Goal: Task Accomplishment & Management: Complete application form

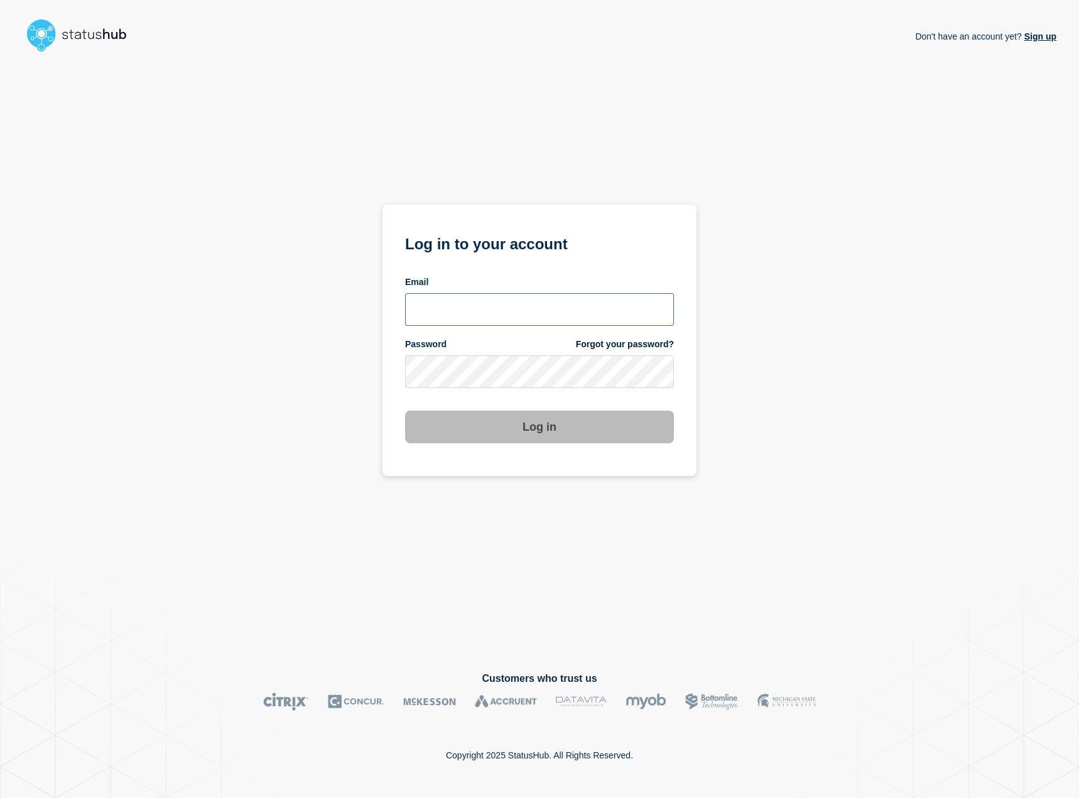
type input "kguthery@lcisd.org"
click at [542, 429] on button "Log in" at bounding box center [539, 427] width 269 height 33
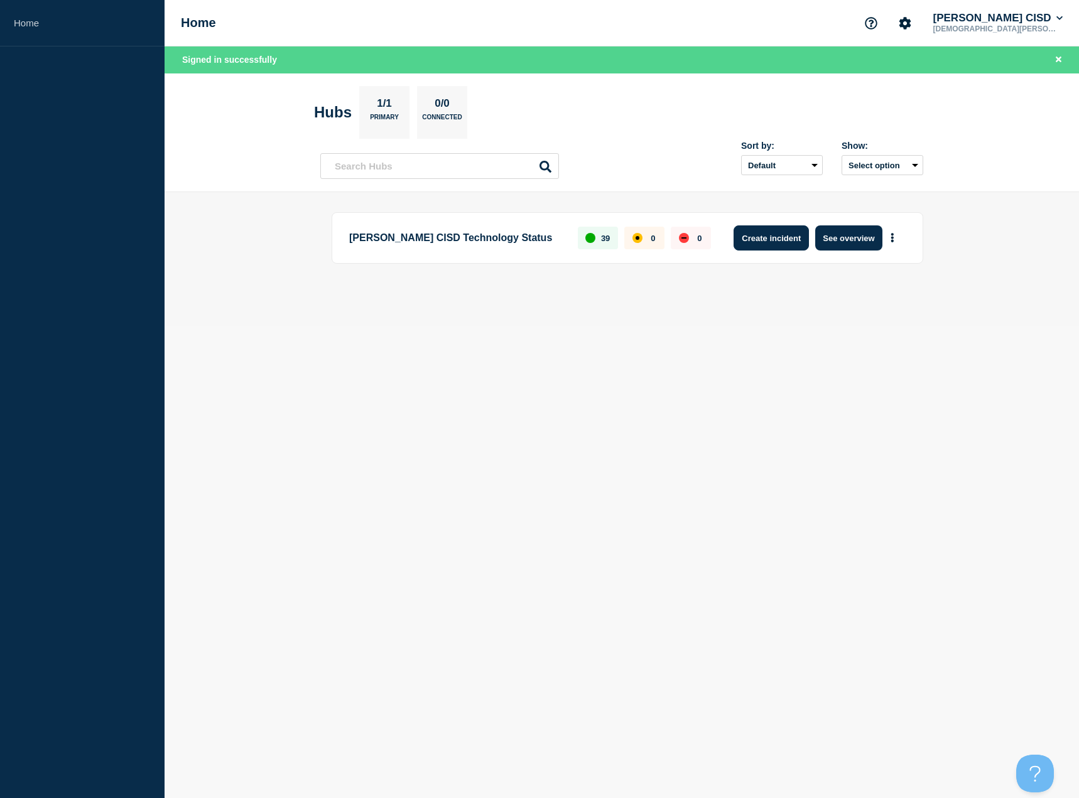
click at [788, 242] on button "Create incident" at bounding box center [770, 237] width 75 height 25
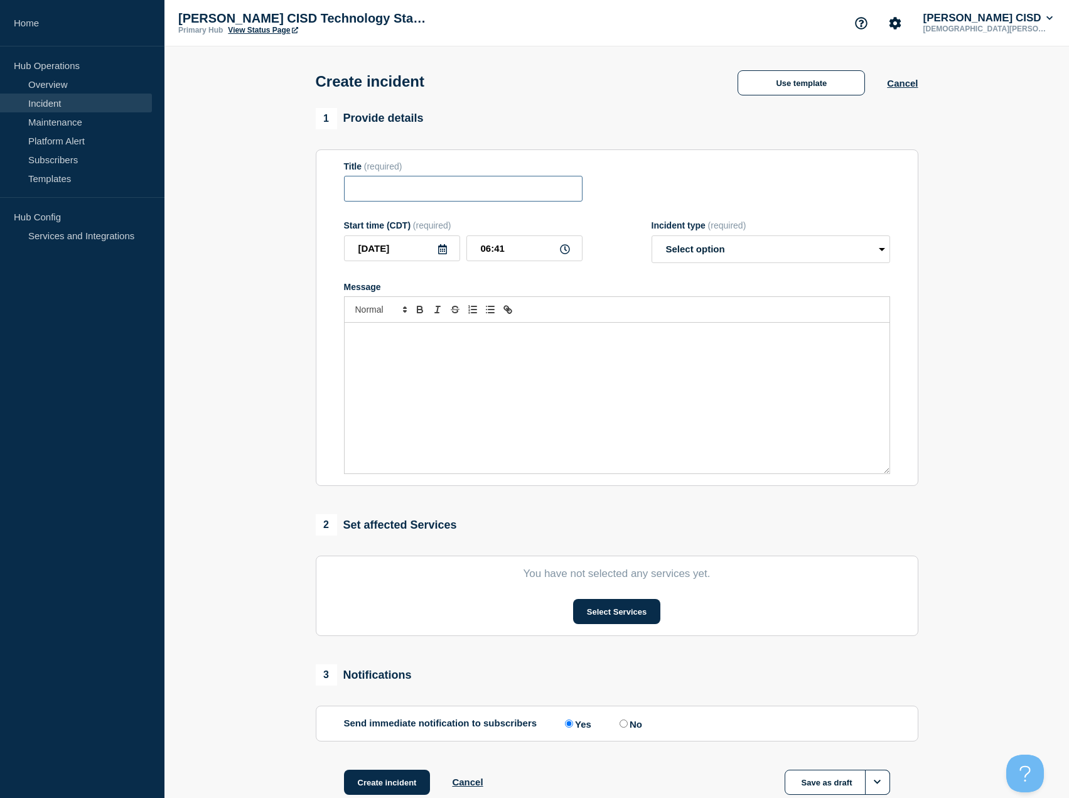
click at [428, 193] on input "Title" at bounding box center [463, 189] width 239 height 26
click at [421, 192] on input "Title" at bounding box center [463, 189] width 239 height 26
paste input "unable to schedule Microsoft Teams meetings in Microsoft Teams"
click at [370, 189] on input "unable to schedule Microsoft Teams meetings in Microsoft Teams" at bounding box center [463, 189] width 239 height 26
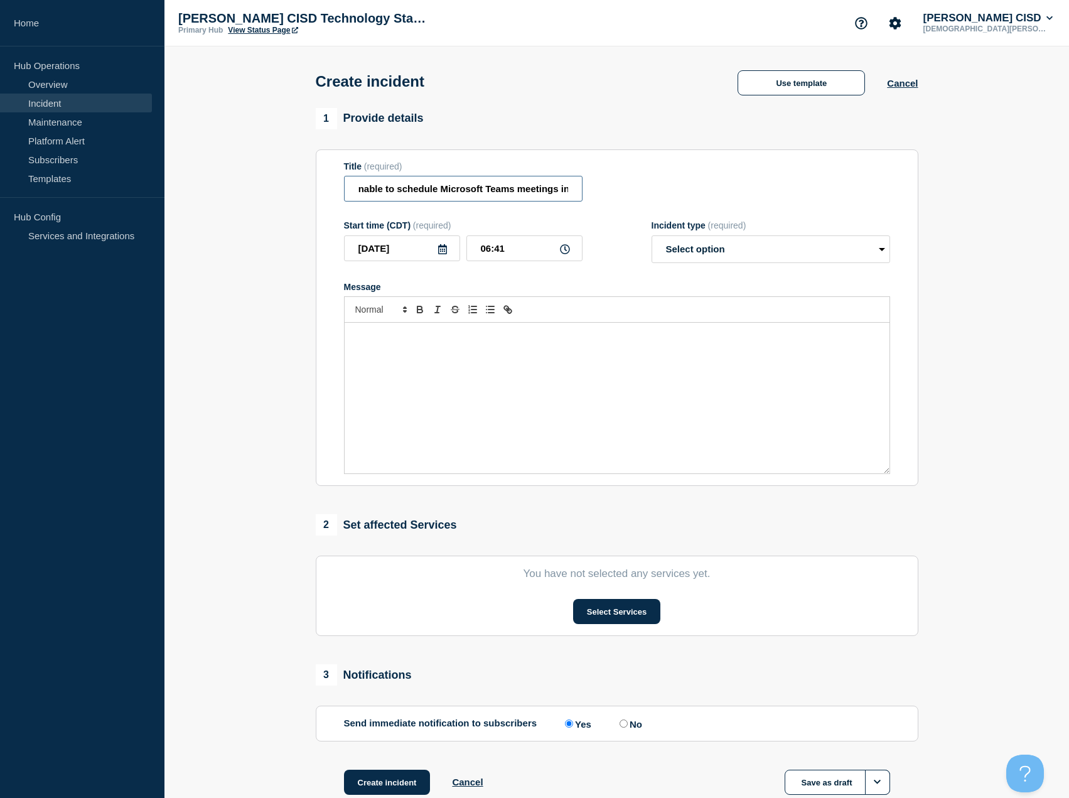
scroll to position [0, 0]
click at [445, 192] on input "unable to schedule Microsoft Teams meetings in Microsoft Teams" at bounding box center [463, 189] width 239 height 26
click at [448, 193] on input "unable to schedule Microsoft Teams meetings in Microsoft Teams" at bounding box center [463, 189] width 239 height 26
click at [446, 192] on input "unable to schedule Microsoft Teams meetings in Microsoft Teams" at bounding box center [463, 189] width 239 height 26
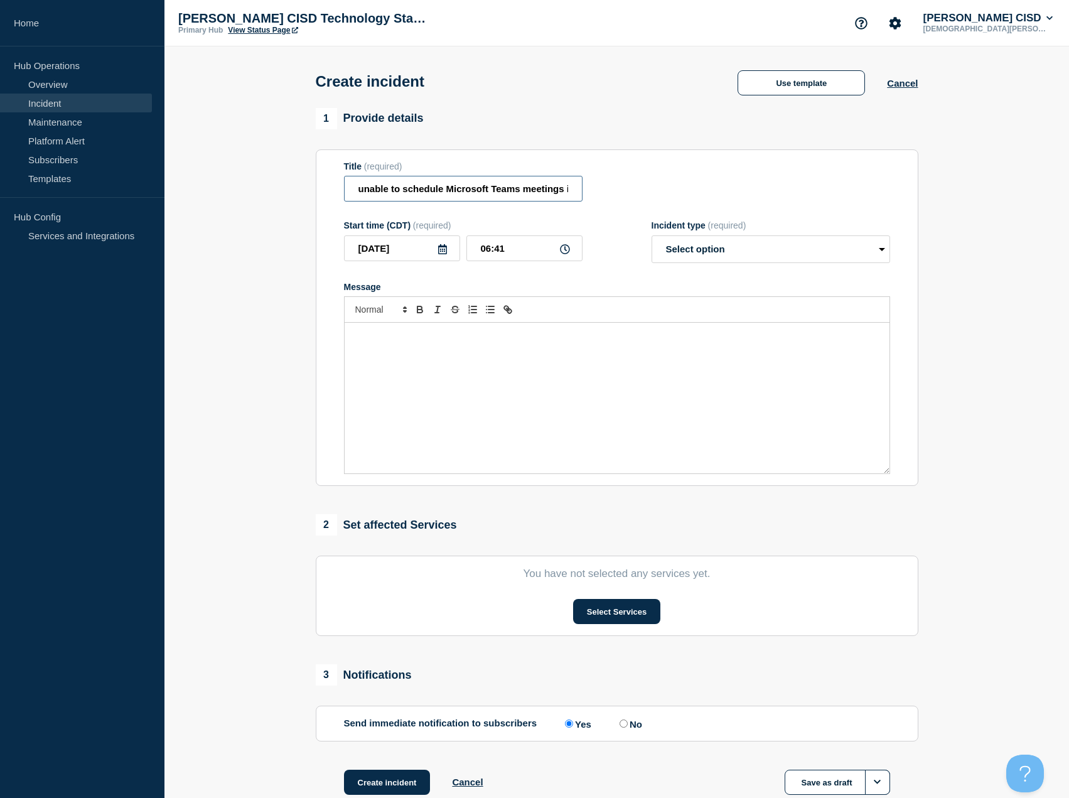
drag, startPoint x: 445, startPoint y: 190, endPoint x: 238, endPoint y: 186, distance: 207.3
click at [241, 185] on section "1 Provide details Title (required) unable to schedule Microsoft Teams meetings …" at bounding box center [617, 467] width 905 height 719
drag, startPoint x: 435, startPoint y: 191, endPoint x: 661, endPoint y: 189, distance: 226.1
click at [660, 189] on div "Title (required) Microsoft Teams meetings in Microsoft Teams" at bounding box center [617, 181] width 546 height 41
type input "Microsoft Teams Meetings"
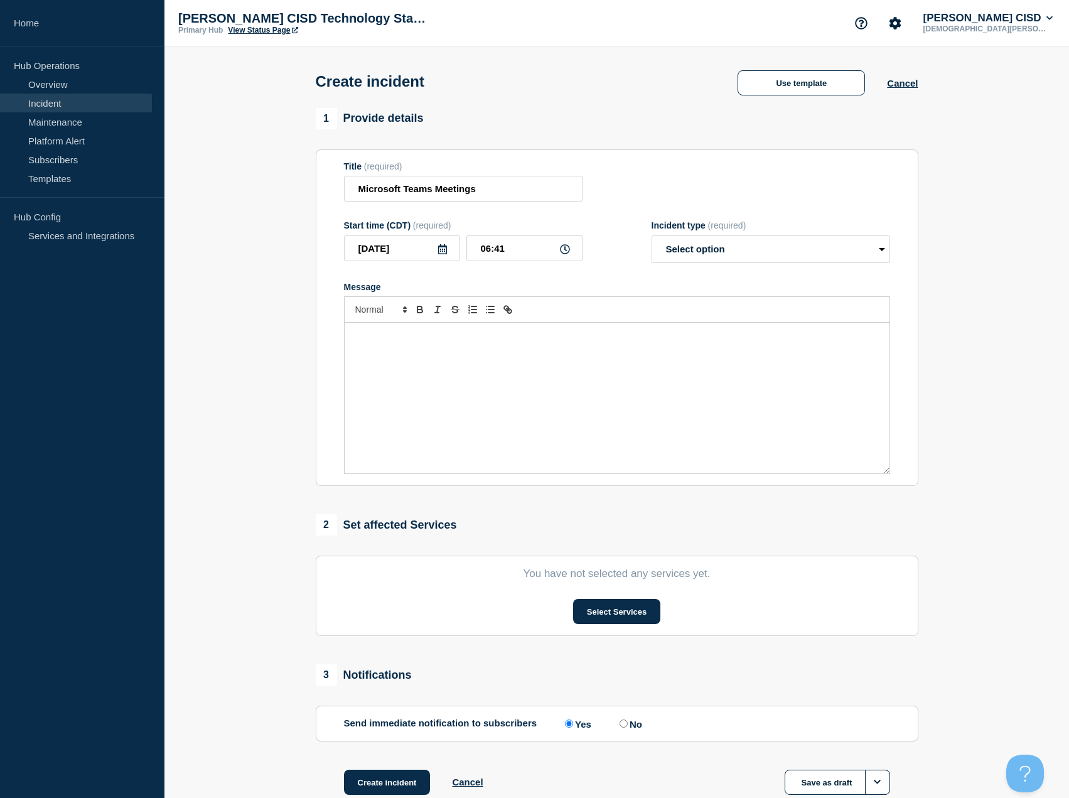
click at [418, 358] on div "Message" at bounding box center [617, 398] width 545 height 151
drag, startPoint x: 733, startPoint y: 248, endPoint x: 729, endPoint y: 256, distance: 8.4
click at [733, 248] on select "Select option Investigating Identified Monitoring" at bounding box center [771, 249] width 239 height 28
select select "investigating"
click at [652, 238] on select "Select option Investigating Identified Monitoring" at bounding box center [771, 249] width 239 height 28
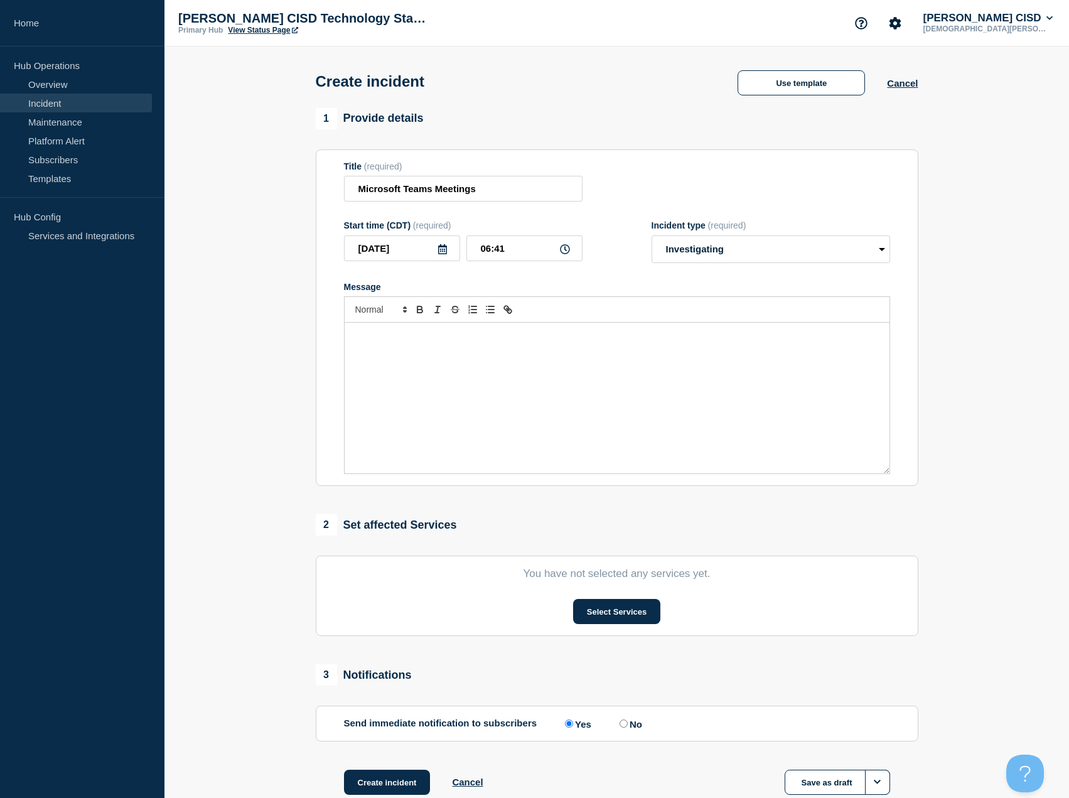
click at [369, 347] on div "Message" at bounding box center [617, 398] width 545 height 151
click at [793, 338] on p "Technology Services is aware of a Microsoft issue that is causing customers to …" at bounding box center [617, 335] width 526 height 11
click at [877, 340] on p "Technology Services is aware of a Microsoft issue that is causing customers to …" at bounding box center [617, 335] width 526 height 11
drag, startPoint x: 377, startPoint y: 382, endPoint x: 376, endPoint y: 374, distance: 8.9
click at [377, 382] on div "Technology Services is aware of a Microsoft issue that is causing customers to …" at bounding box center [617, 398] width 545 height 151
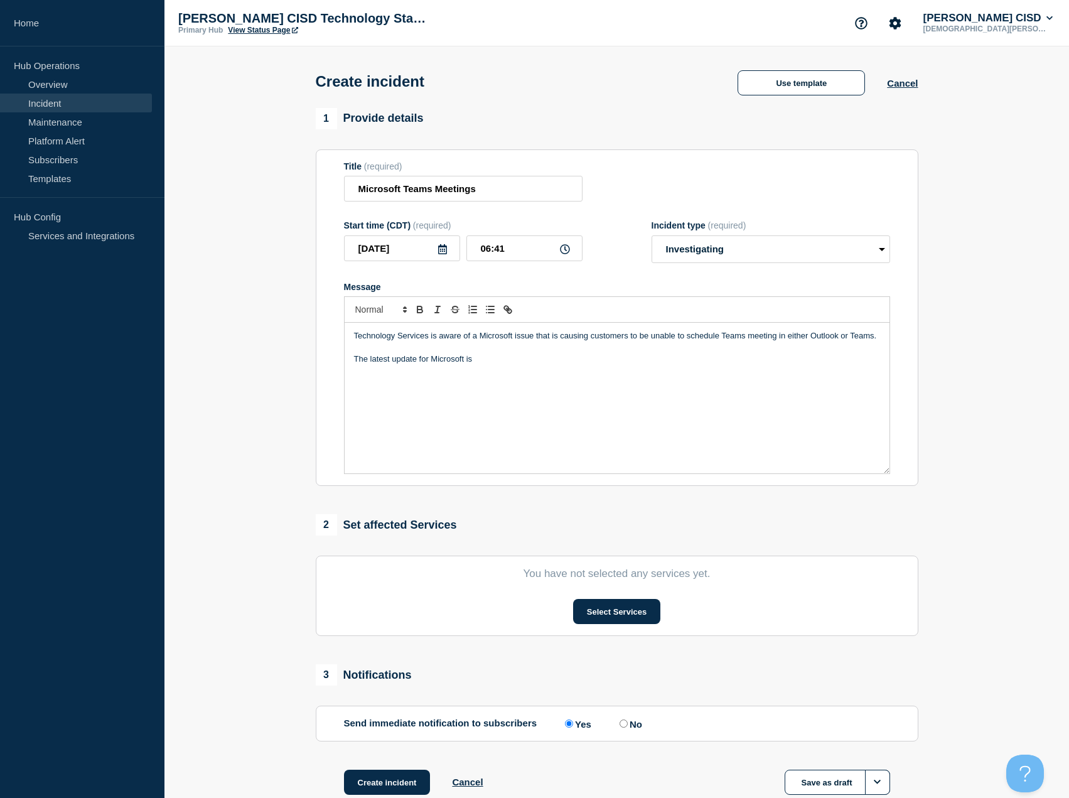
scroll to position [659, 0]
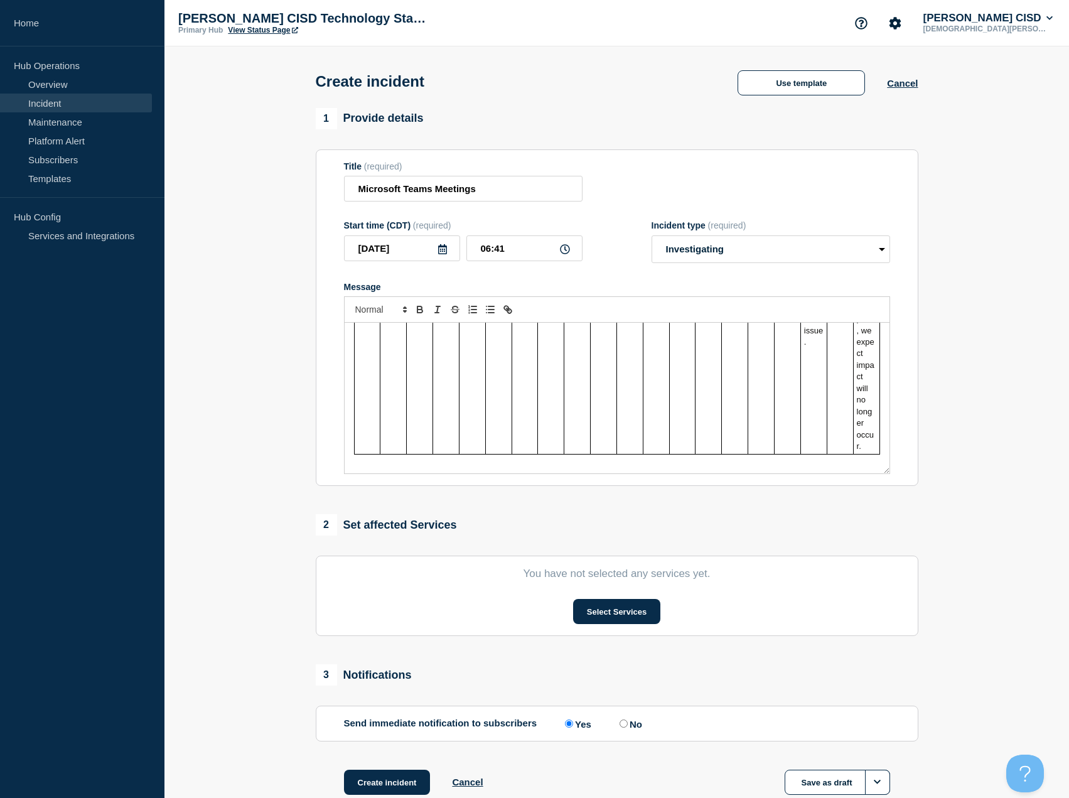
drag, startPoint x: 361, startPoint y: 345, endPoint x: 758, endPoint y: 418, distance: 403.6
click at [755, 418] on tr "The latest update for Microsoft is Details Title: Some users may be unable to s…" at bounding box center [617, 76] width 526 height 756
drag, startPoint x: 860, startPoint y: 456, endPoint x: 391, endPoint y: 350, distance: 480.8
click at [391, 350] on div "Technology Services is aware of a Microsoft issue that is causing customers to …" at bounding box center [617, 398] width 545 height 151
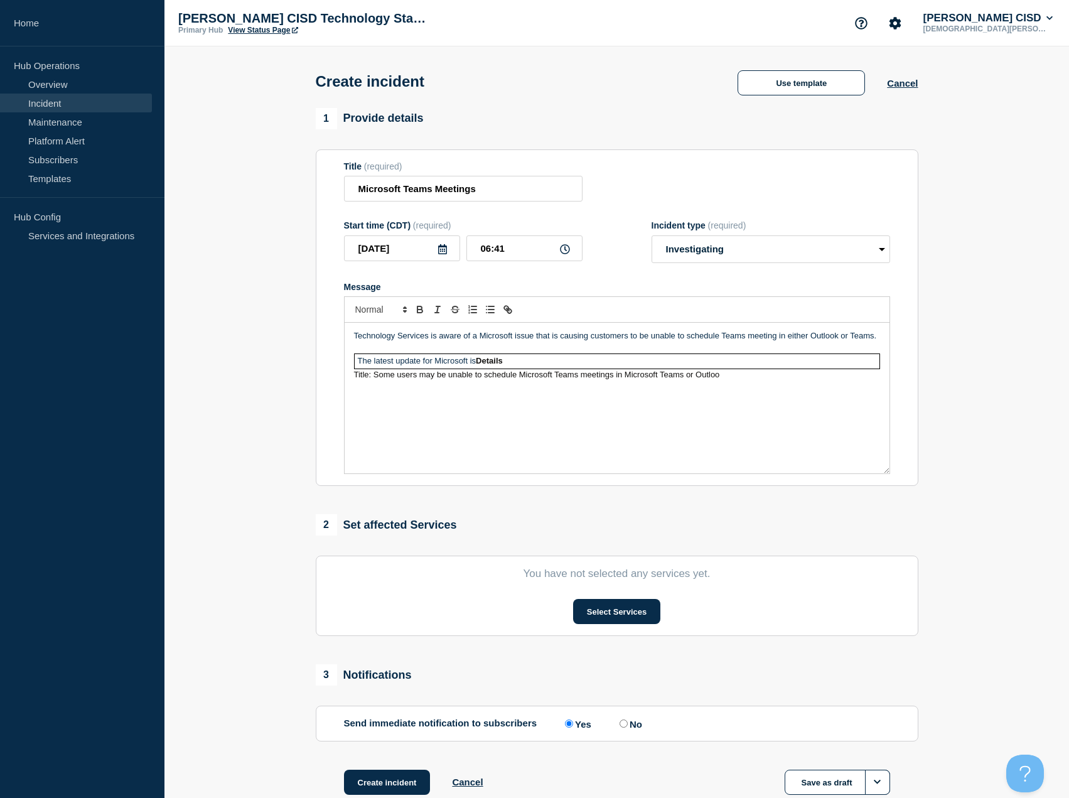
click at [681, 351] on p "Message" at bounding box center [617, 347] width 526 height 11
click at [623, 365] on td "The latest update for Microsoft is Details" at bounding box center [617, 361] width 526 height 14
click at [883, 365] on div "Technology Services is aware of a Microsoft issue that is causing customers to …" at bounding box center [617, 398] width 545 height 151
drag, startPoint x: 884, startPoint y: 365, endPoint x: 477, endPoint y: 365, distance: 406.9
click at [477, 365] on div "Technology Services is aware of a Microsoft issue that is causing customers to …" at bounding box center [617, 398] width 545 height 151
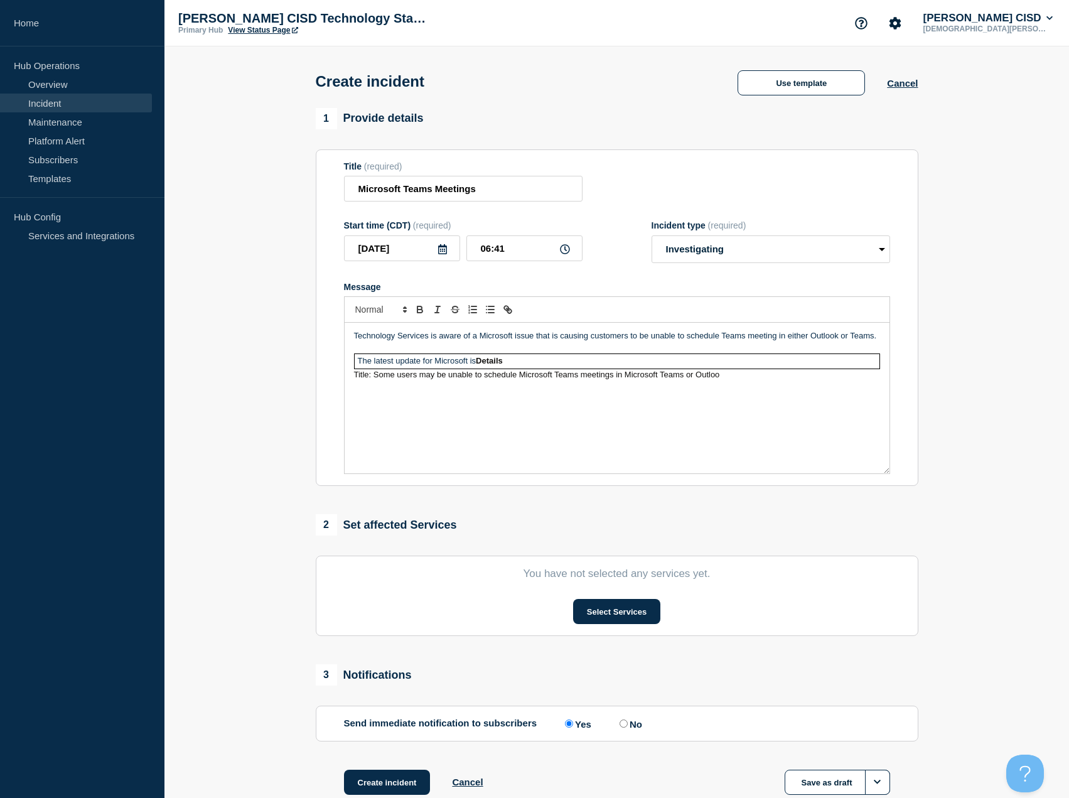
drag, startPoint x: 472, startPoint y: 365, endPoint x: 365, endPoint y: 364, distance: 107.4
click at [364, 364] on td "The latest update for Microsoft is Details" at bounding box center [617, 361] width 526 height 14
drag, startPoint x: 522, startPoint y: 359, endPoint x: 321, endPoint y: 362, distance: 201.6
click at [321, 362] on section "Title (required) Microsoft Teams Meetings Start time (CDT) (required) [DATE] 06…" at bounding box center [617, 317] width 603 height 337
click at [369, 376] on span "Title: Some users may be unable to schedule Microsoft Teams meetings in Microso…" at bounding box center [537, 374] width 366 height 9
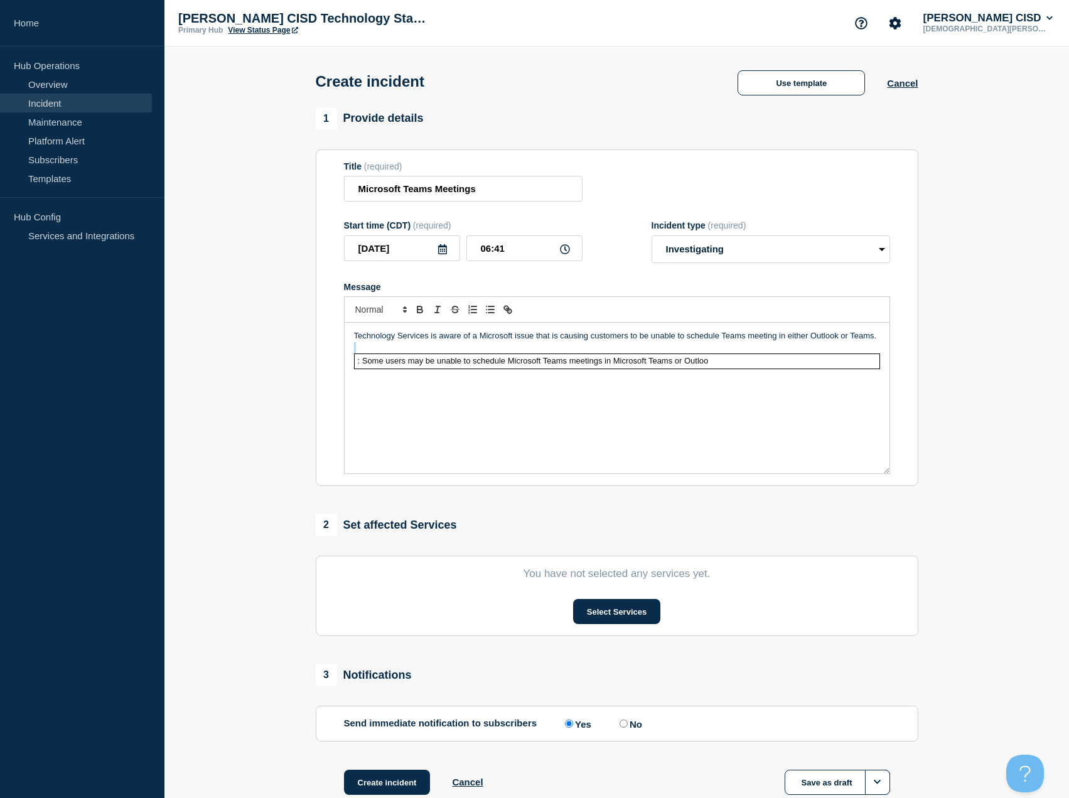
drag, startPoint x: 354, startPoint y: 362, endPoint x: 884, endPoint y: 365, distance: 530.6
click at [884, 365] on div "Technology Services is aware of a Microsoft issue that is causing customers to …" at bounding box center [617, 398] width 545 height 151
click at [512, 426] on div "Technology Services is aware of a Microsoft issue that is causing customers to …" at bounding box center [617, 398] width 545 height 151
click at [444, 417] on div "Technology Services is aware of a Microsoft issue that is causing customers to …" at bounding box center [617, 398] width 545 height 151
click at [566, 433] on div "Technology Services is aware of a Microsoft issue that is causing customers to …" at bounding box center [617, 398] width 545 height 151
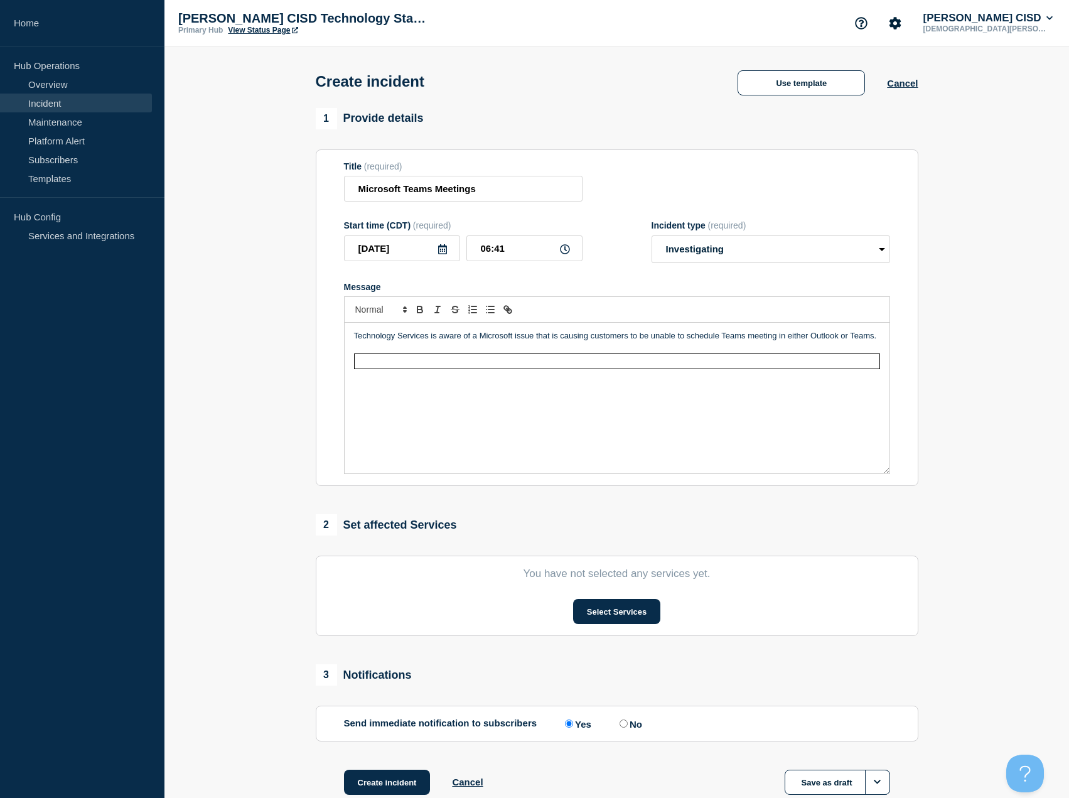
click at [566, 433] on div "Technology Services is aware of a Microsoft issue that is causing customers to …" at bounding box center [617, 398] width 545 height 151
click at [882, 365] on div "Technology Services is aware of a Microsoft issue that is causing customers to …" at bounding box center [617, 398] width 545 height 151
click at [749, 374] on div "Technology Services is aware of a Microsoft issue that is causing customers to …" at bounding box center [617, 398] width 545 height 151
click at [749, 362] on td "Message" at bounding box center [617, 361] width 526 height 14
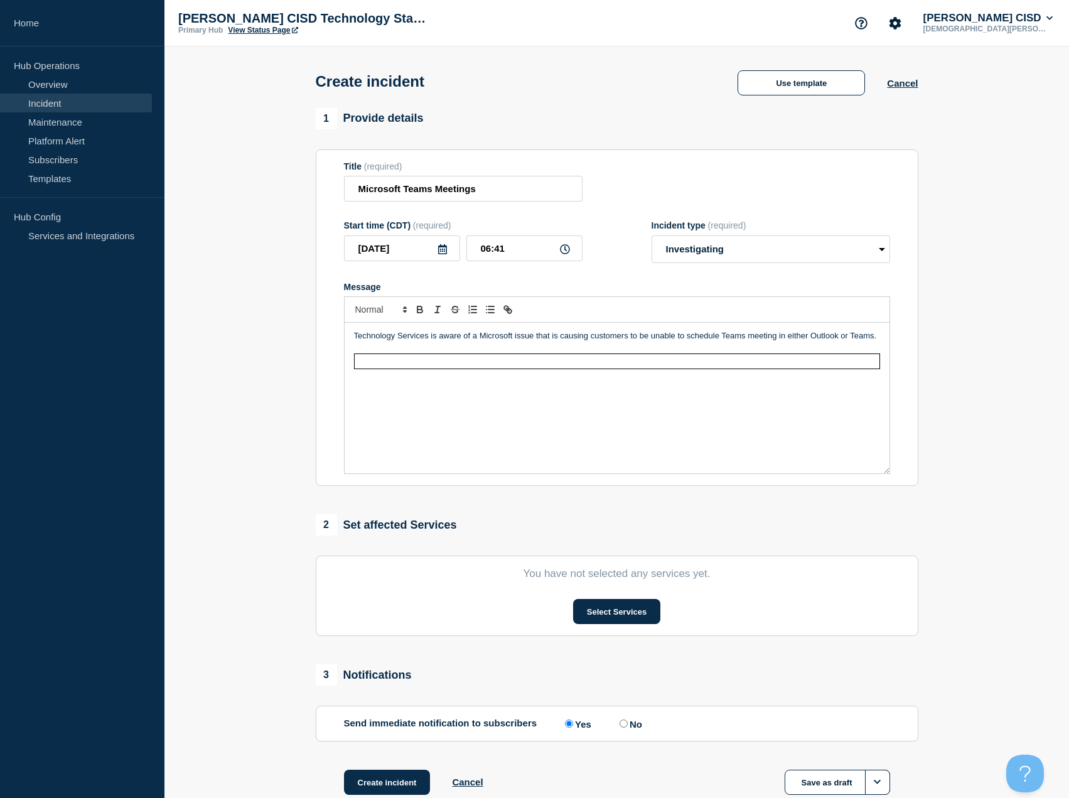
click at [403, 424] on div "Technology Services is aware of a Microsoft issue that is causing customers to …" at bounding box center [617, 398] width 545 height 151
click at [377, 396] on div "Technology Services is aware of a Microsoft issue that is causing customers to …" at bounding box center [617, 398] width 545 height 151
drag, startPoint x: 880, startPoint y: 339, endPoint x: 333, endPoint y: 342, distance: 547.0
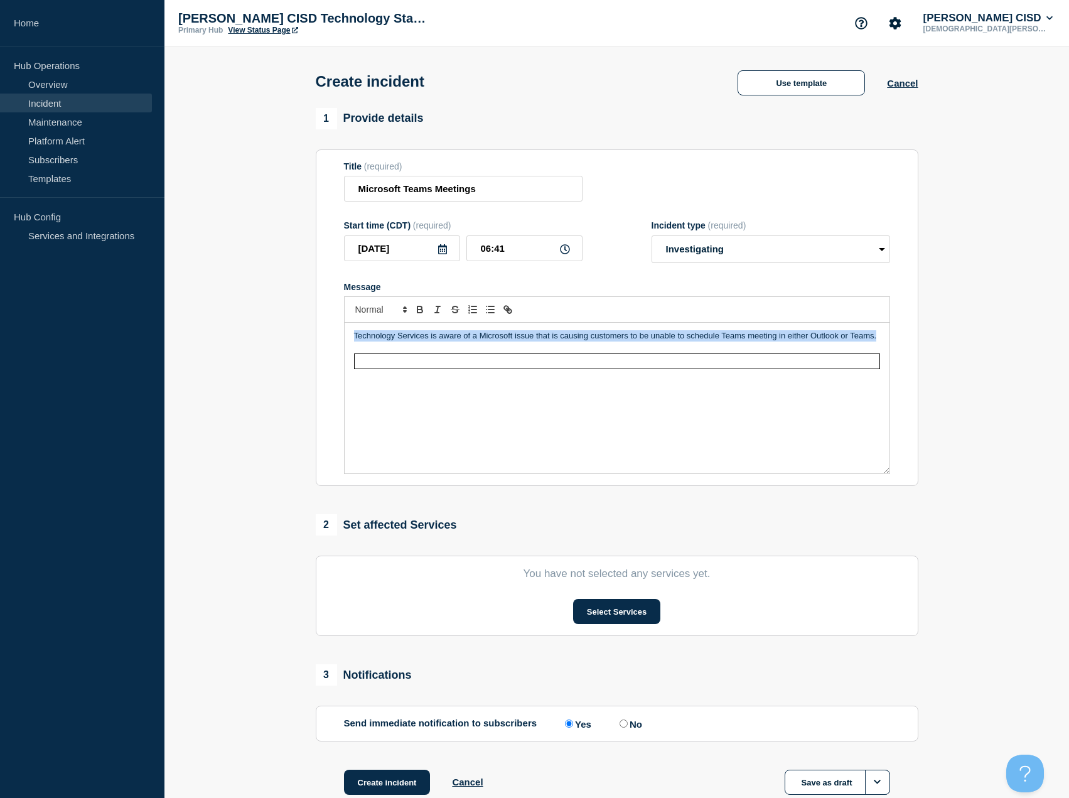
click at [333, 342] on section "Title (required) Microsoft Teams Meetings Start time (CDT) (required) [DATE] 06…" at bounding box center [617, 317] width 603 height 337
click at [910, 82] on button "Cancel" at bounding box center [902, 83] width 31 height 11
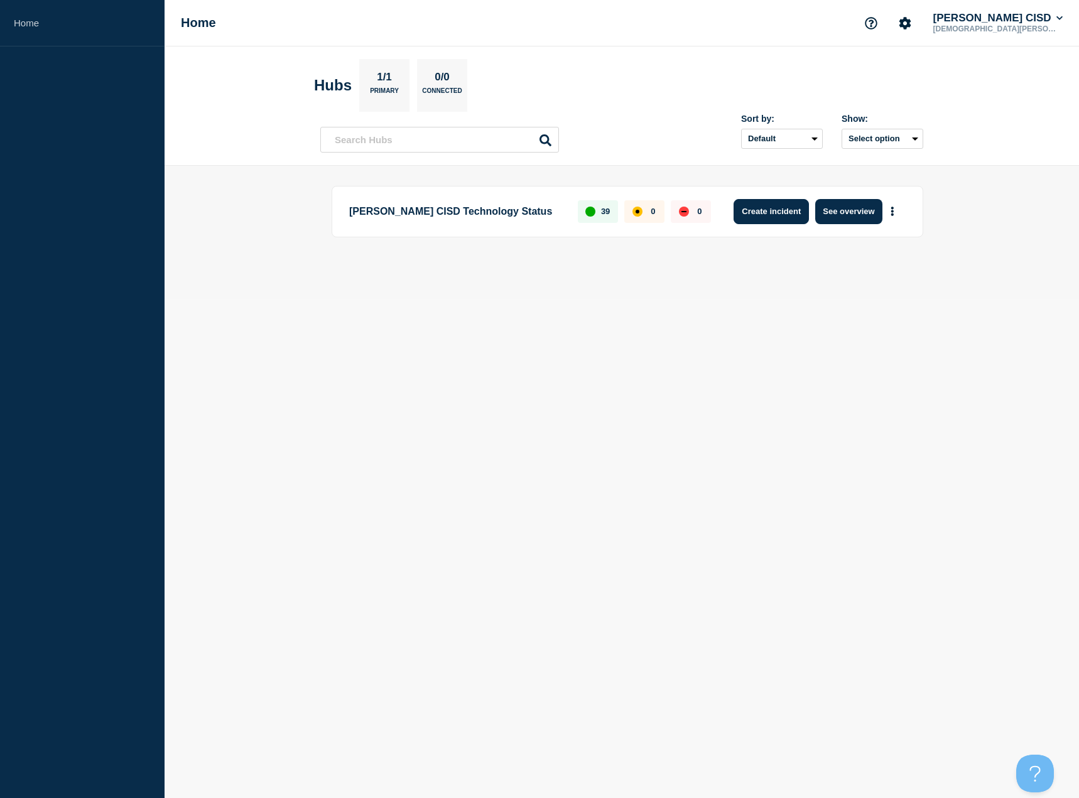
click at [767, 218] on button "Create incident" at bounding box center [770, 211] width 75 height 25
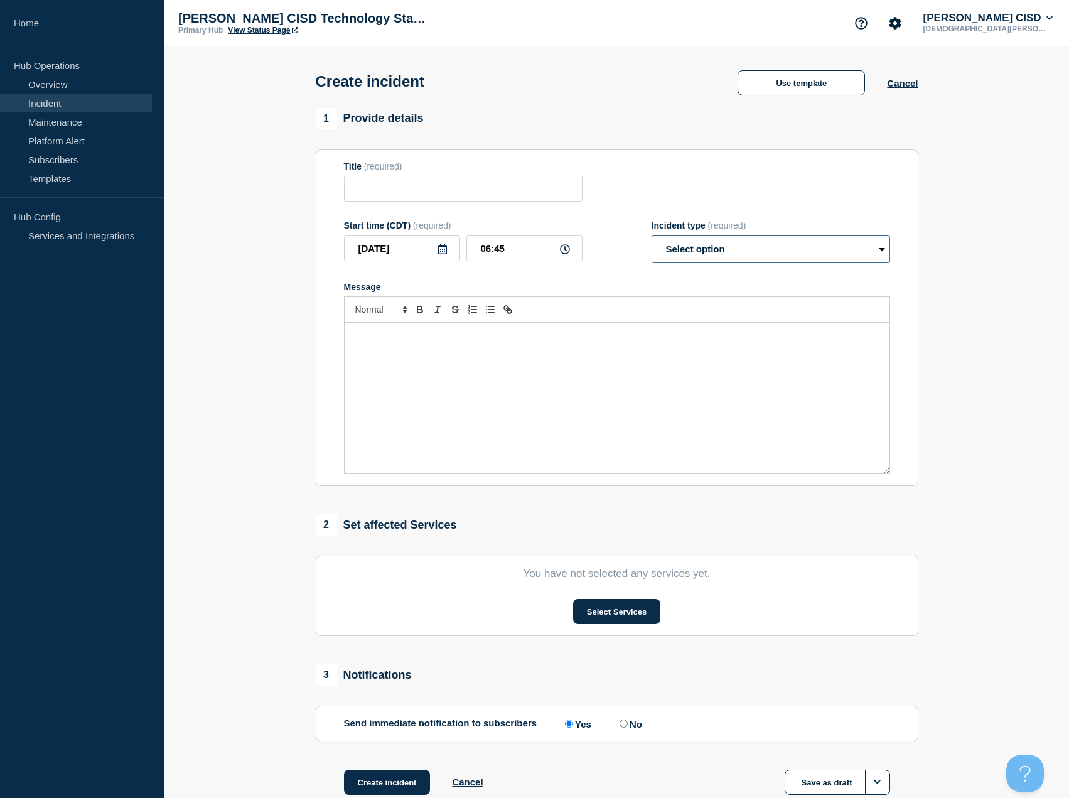
click at [731, 253] on select "Select option Investigating Identified Monitoring" at bounding box center [771, 249] width 239 height 28
click at [652, 238] on select "Select option Investigating Identified Monitoring" at bounding box center [771, 249] width 239 height 28
drag, startPoint x: 711, startPoint y: 253, endPoint x: 715, endPoint y: 265, distance: 12.5
click at [712, 253] on select "Select option Investigating Identified Monitoring" at bounding box center [771, 249] width 239 height 28
select select "identified"
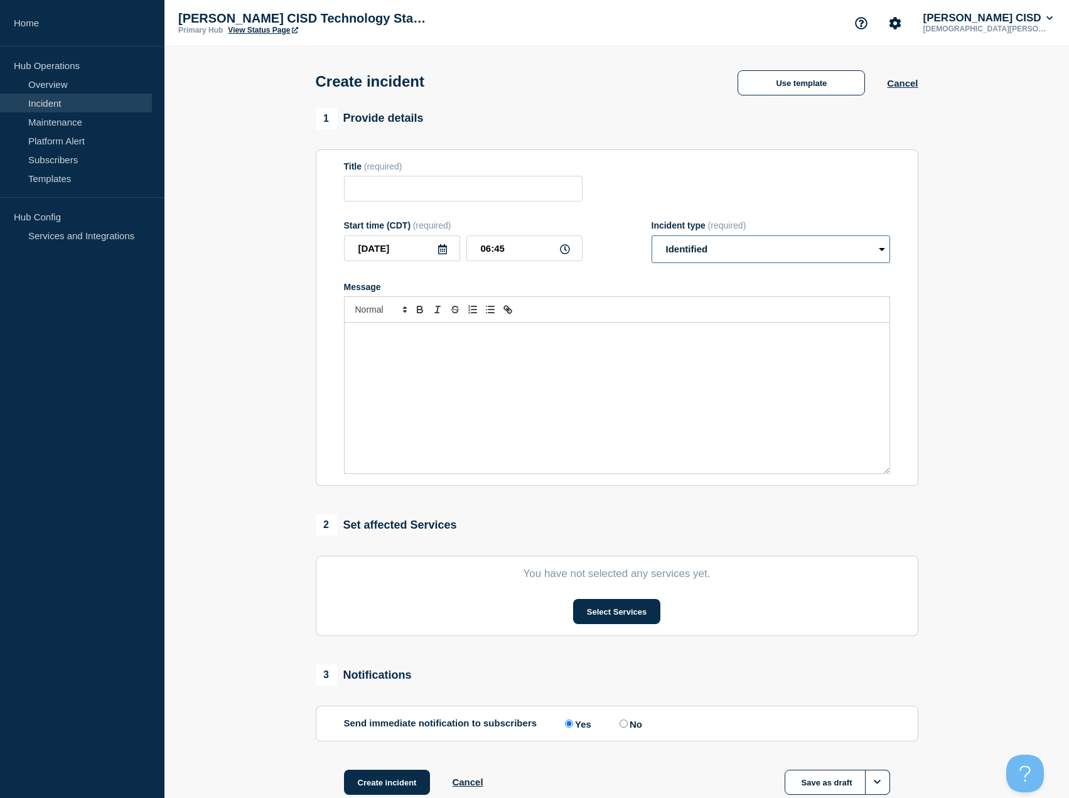
click at [652, 238] on select "Select option Investigating Identified Monitoring" at bounding box center [771, 249] width 239 height 28
click at [387, 347] on div "Message" at bounding box center [617, 398] width 545 height 151
click at [413, 192] on input "Title" at bounding box center [463, 189] width 239 height 26
drag, startPoint x: 561, startPoint y: 192, endPoint x: 253, endPoint y: 211, distance: 308.9
click at [253, 211] on section "1 Provide details Title (required) UnaBLE TO sCHEDULE tEAMS mEETINGS Start time…" at bounding box center [617, 467] width 905 height 719
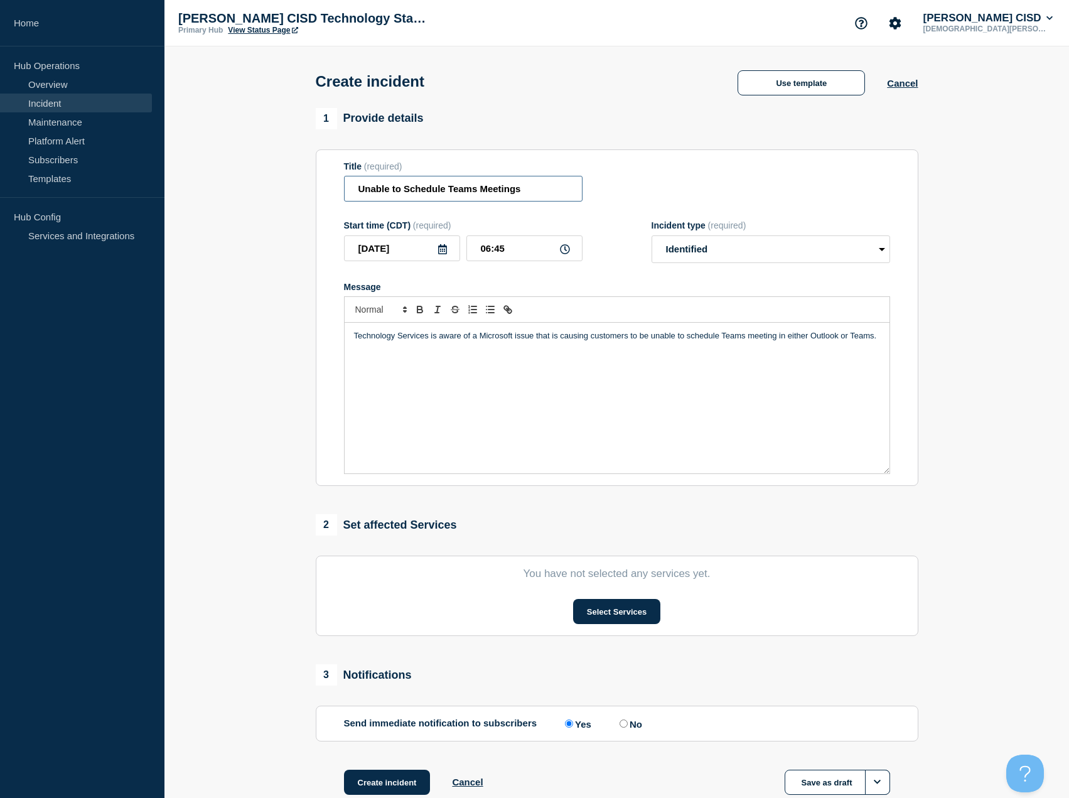
type input "Unable to Schedule Teams Meetings"
click at [432, 359] on div "Technology Services is aware of a Microsoft issue that is causing customers to …" at bounding box center [617, 398] width 545 height 151
click at [408, 384] on div "Technology Services is aware of a Microsoft issue that is causing customers to …" at bounding box center [617, 398] width 545 height 151
click at [885, 335] on div "Technology Services is aware of a Microsoft issue that is causing customers to …" at bounding box center [617, 398] width 545 height 151
click at [387, 412] on div "Technology Services is aware of a Microsoft issue that is causing customers to …" at bounding box center [617, 398] width 545 height 151
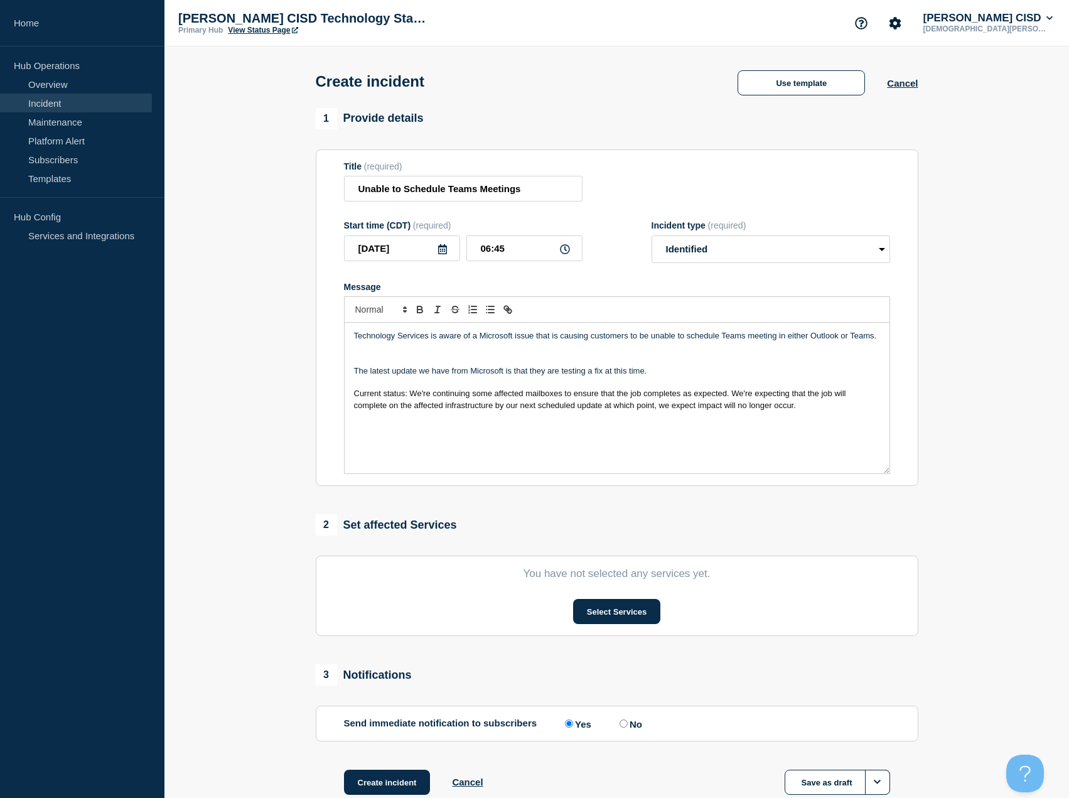
click at [352, 395] on div "Technology Services is aware of a Microsoft issue that is causing customers to …" at bounding box center [617, 398] width 545 height 151
click at [392, 399] on span "Microsoft Current status: We're continuing some affected mailboxes to ensure th…" at bounding box center [612, 399] width 516 height 21
click at [433, 398] on span "Microsoft urrent status: We're continuing some affected mailboxes to ensure tha…" at bounding box center [616, 399] width 524 height 21
click at [399, 399] on span "Microsoft urrent status update: We're continuing some affected mailboxes to ens…" at bounding box center [616, 399] width 524 height 21
click at [568, 432] on div "Technology Services is aware of a Microsoft issue that is causing customers to …" at bounding box center [617, 398] width 545 height 151
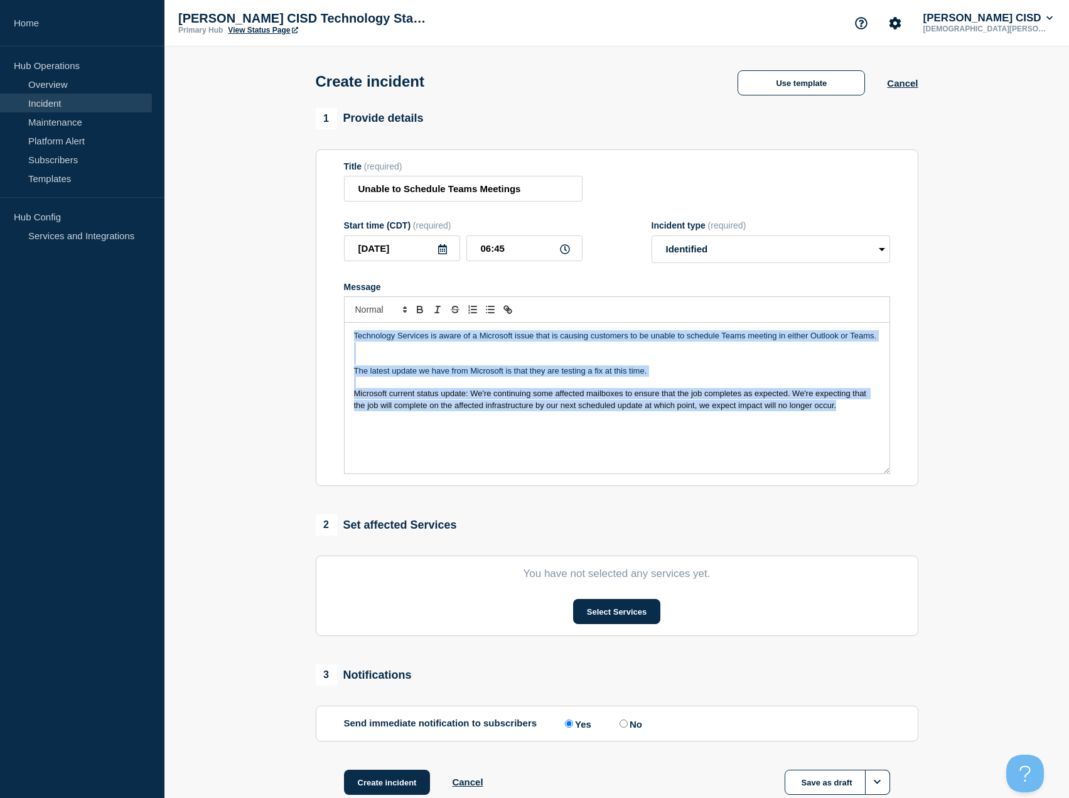
drag, startPoint x: 850, startPoint y: 408, endPoint x: 337, endPoint y: 340, distance: 517.6
click at [337, 340] on section "Title (required) Unable to Schedule Teams Meetings Start time (CDT) (required) …" at bounding box center [617, 317] width 603 height 337
copy div "Technology Services is aware of a Microsoft issue that is causing customers to …"
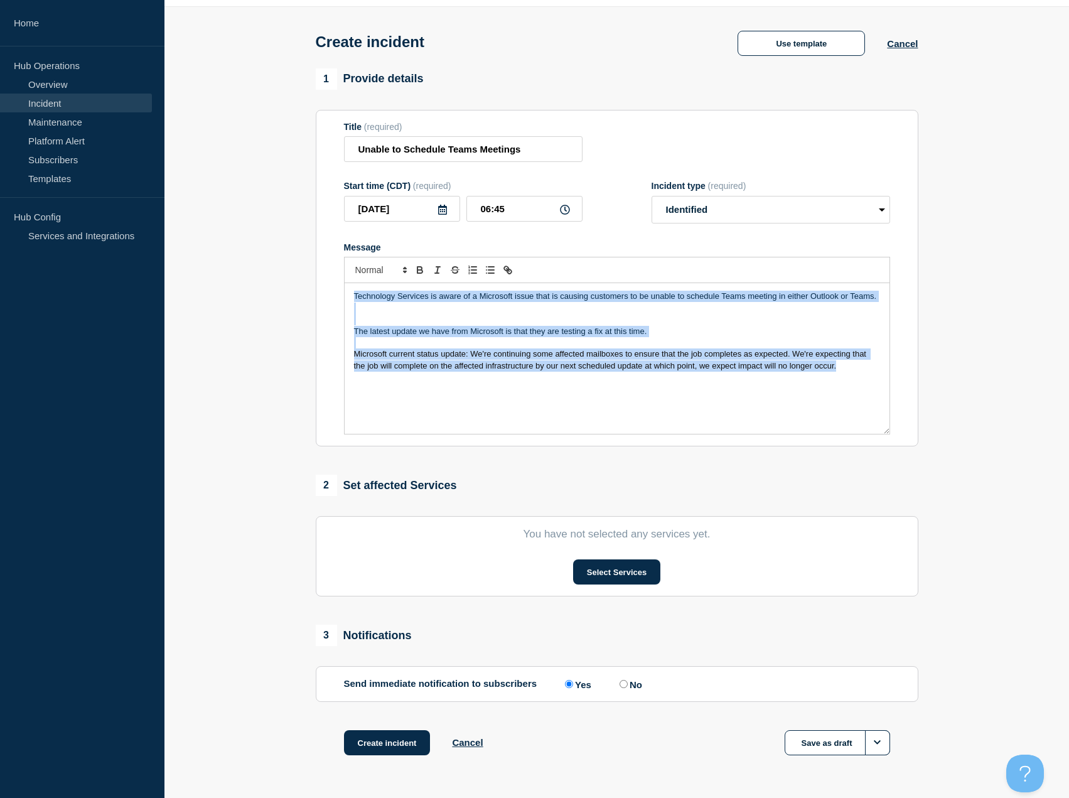
scroll to position [82, 0]
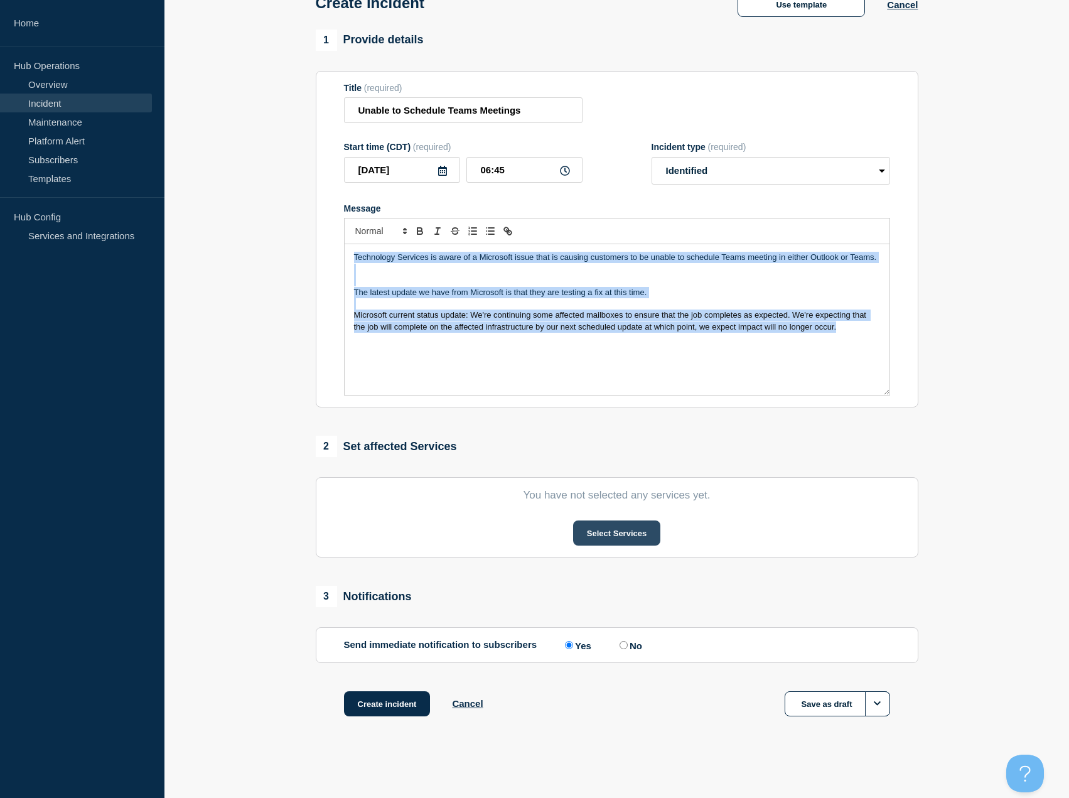
click at [603, 538] on button "Select Services" at bounding box center [616, 533] width 87 height 25
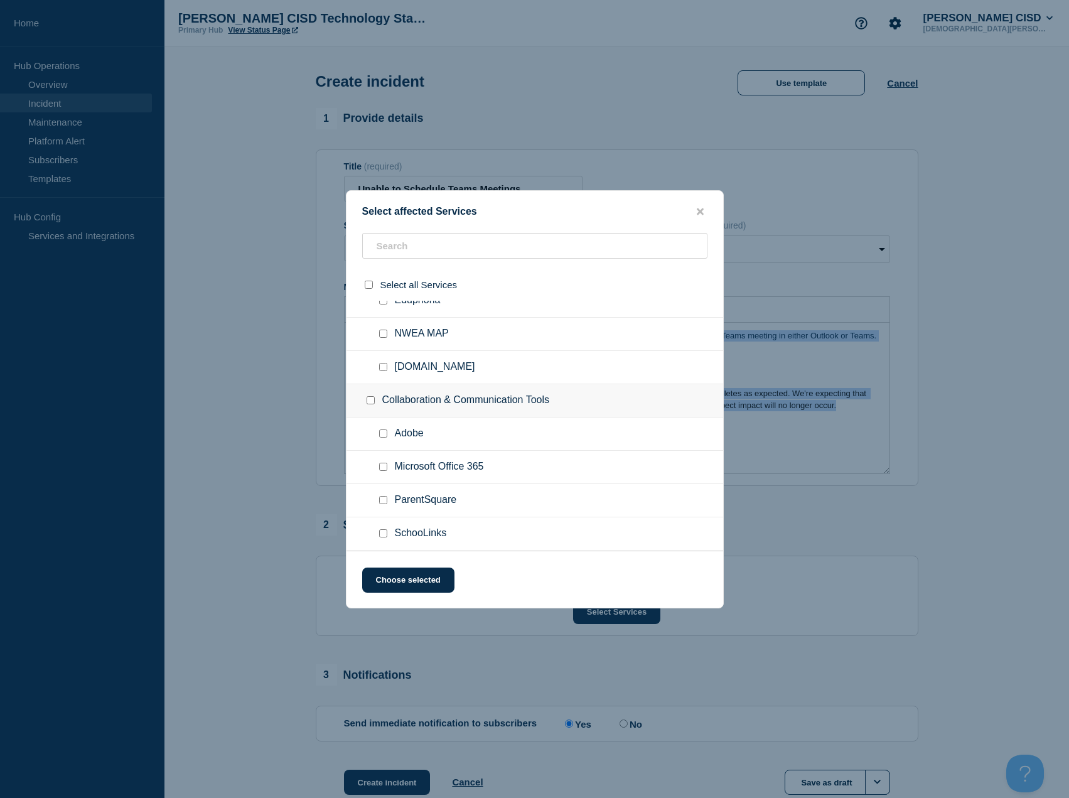
scroll to position [314, 0]
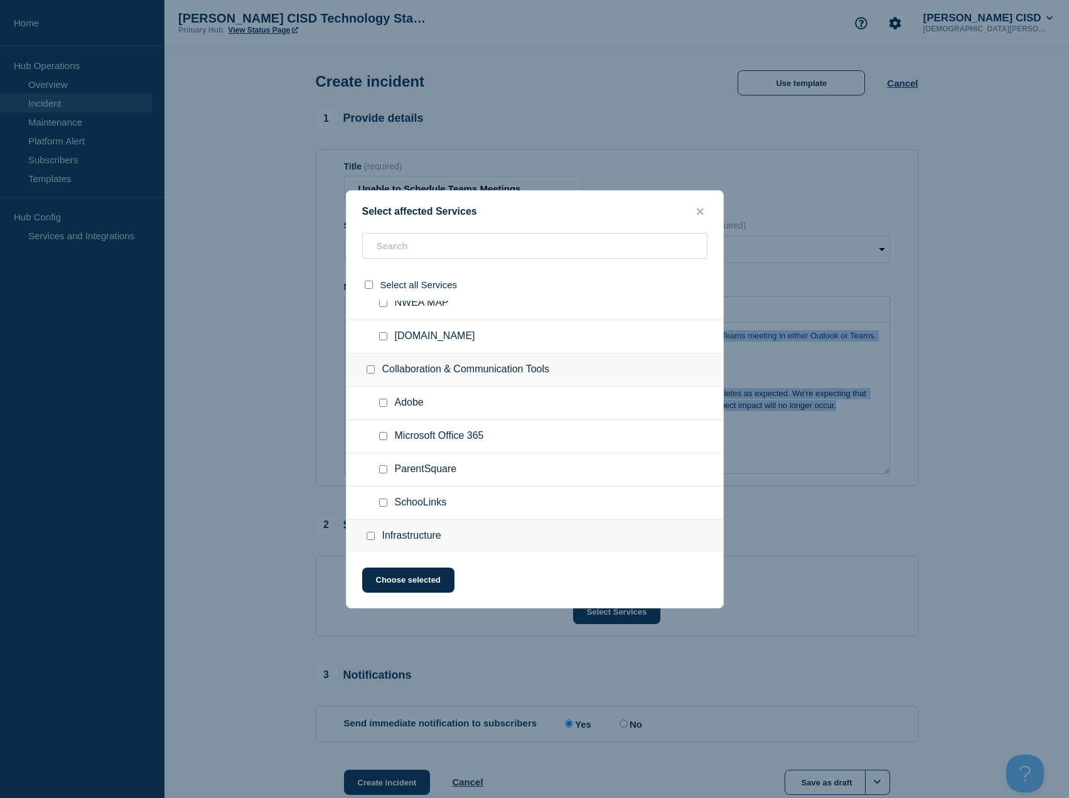
click at [385, 437] on input "Microsoft Office 365 checkbox" at bounding box center [383, 436] width 8 height 8
checkbox input "true"
click at [419, 578] on button "Choose selected" at bounding box center [408, 580] width 92 height 25
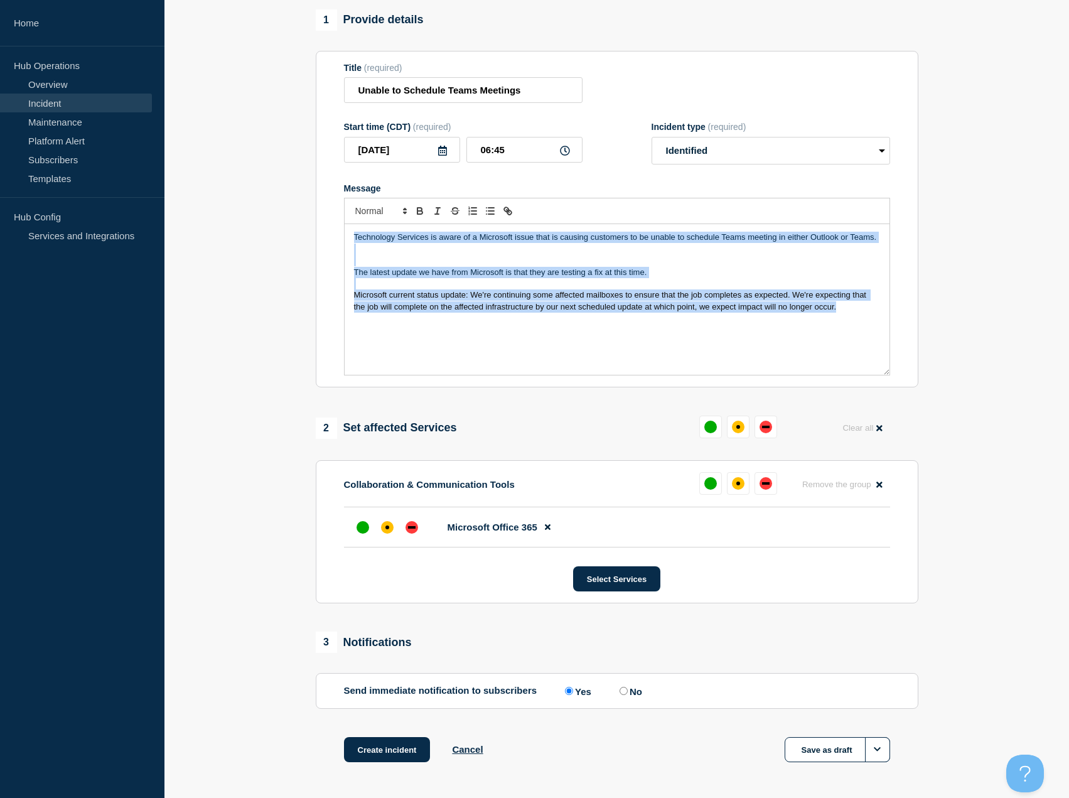
scroll to position [126, 0]
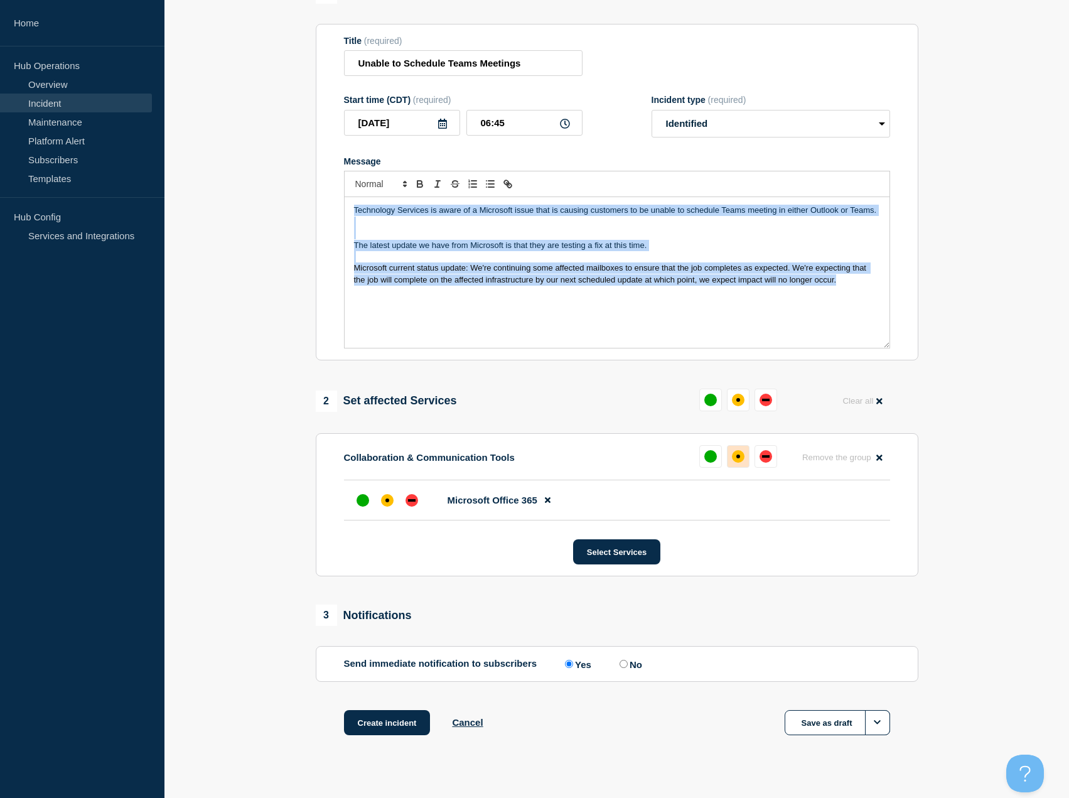
click at [742, 463] on div "affected" at bounding box center [738, 456] width 13 height 13
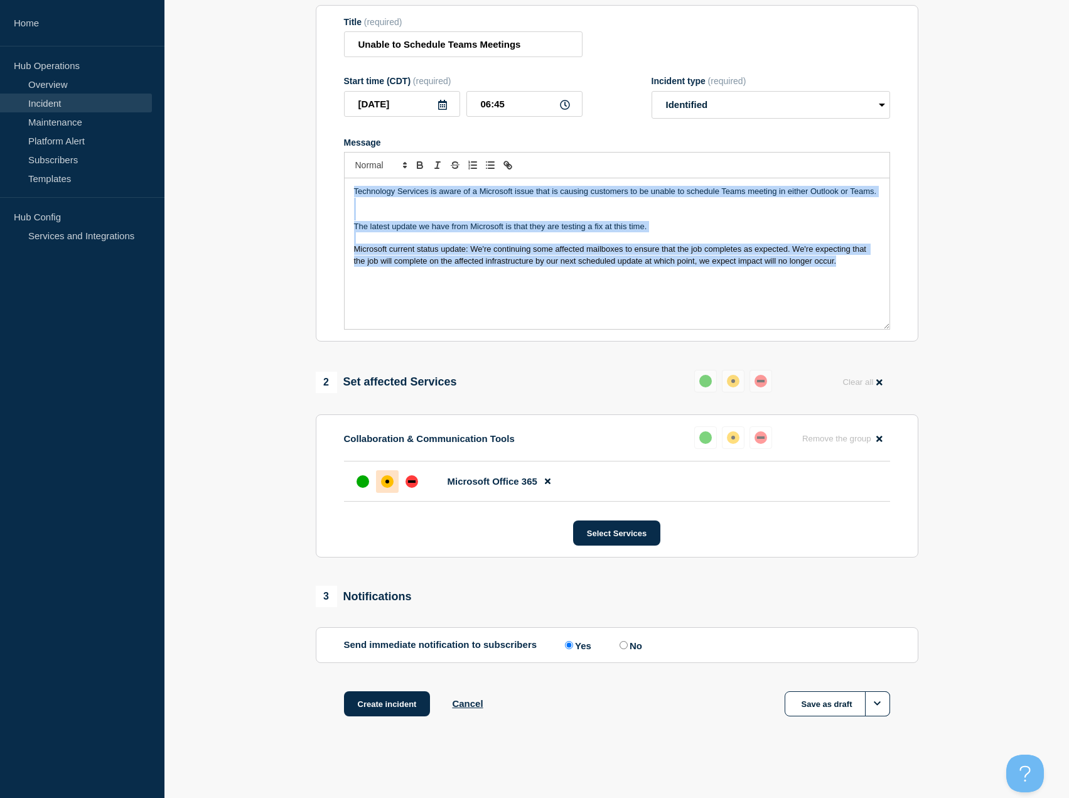
click at [661, 296] on div "Technology Services is aware of a Microsoft issue that is causing customers to …" at bounding box center [617, 253] width 545 height 151
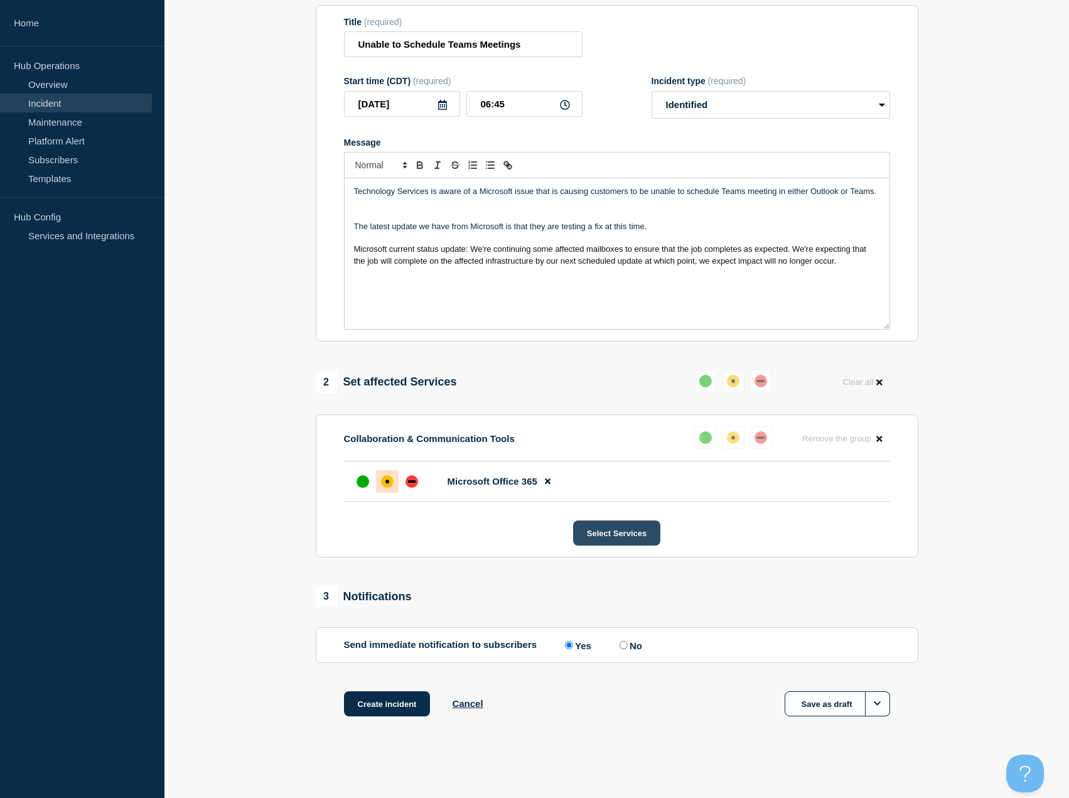
click at [600, 537] on button "Select Services" at bounding box center [616, 533] width 87 height 25
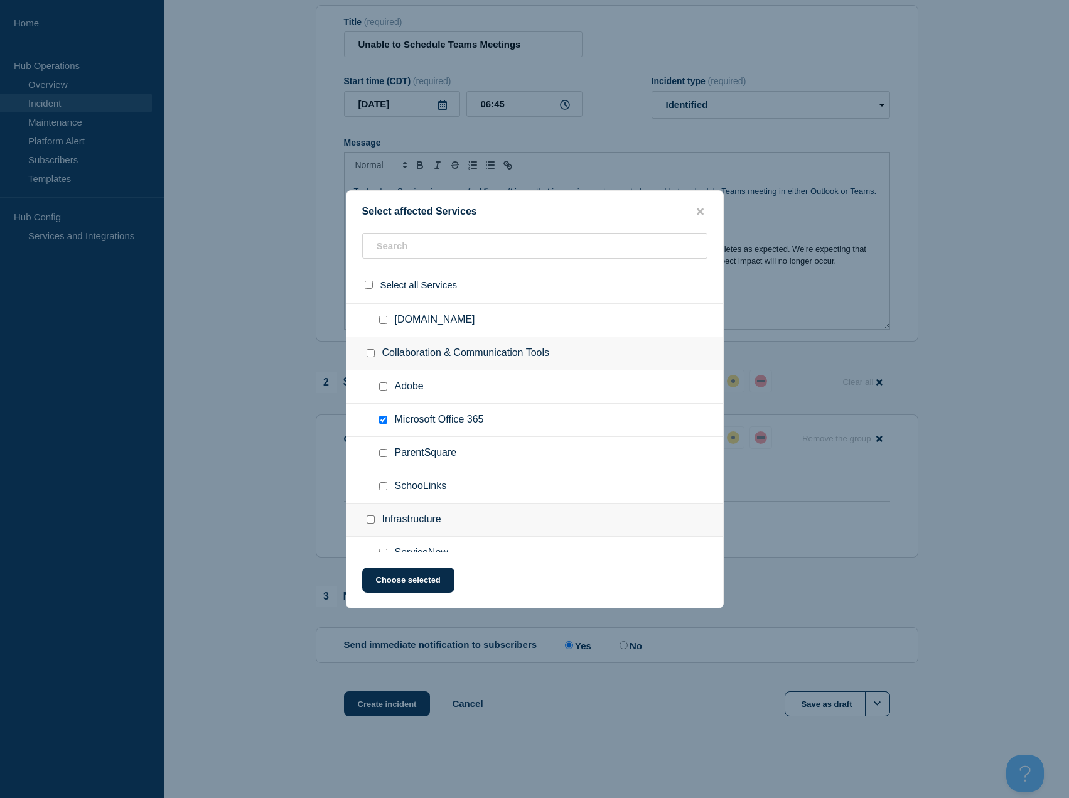
scroll to position [440, 0]
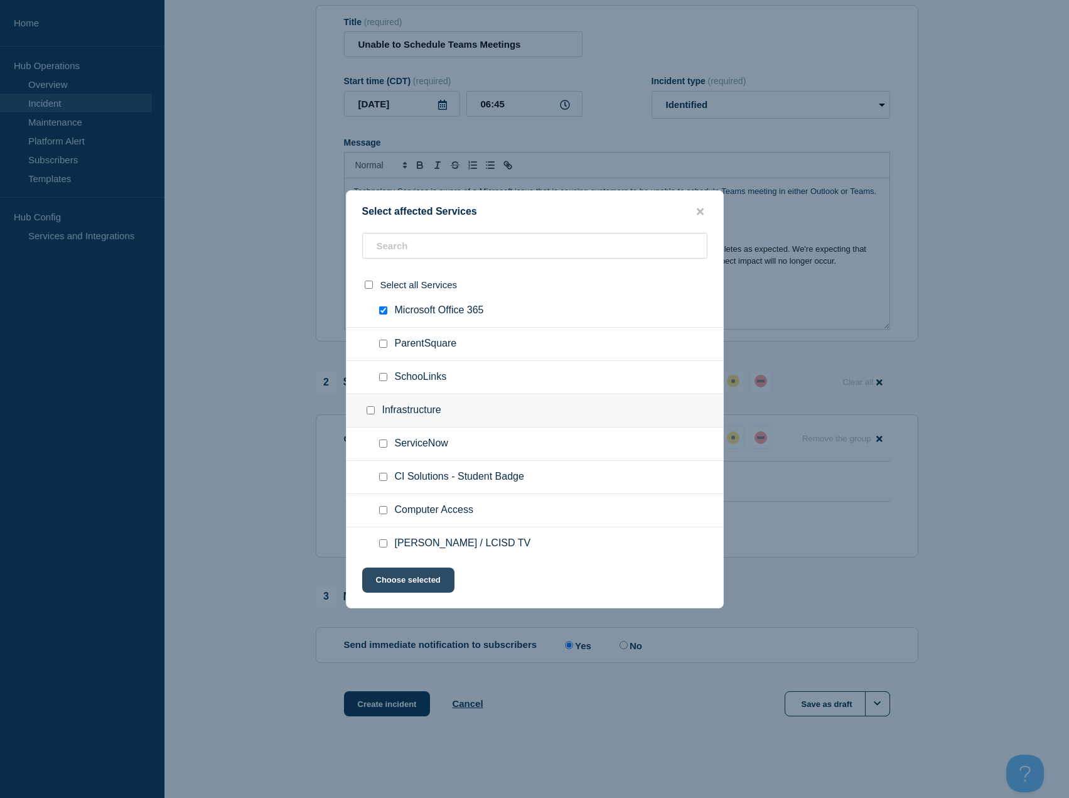
click at [430, 585] on button "Choose selected" at bounding box center [408, 580] width 92 height 25
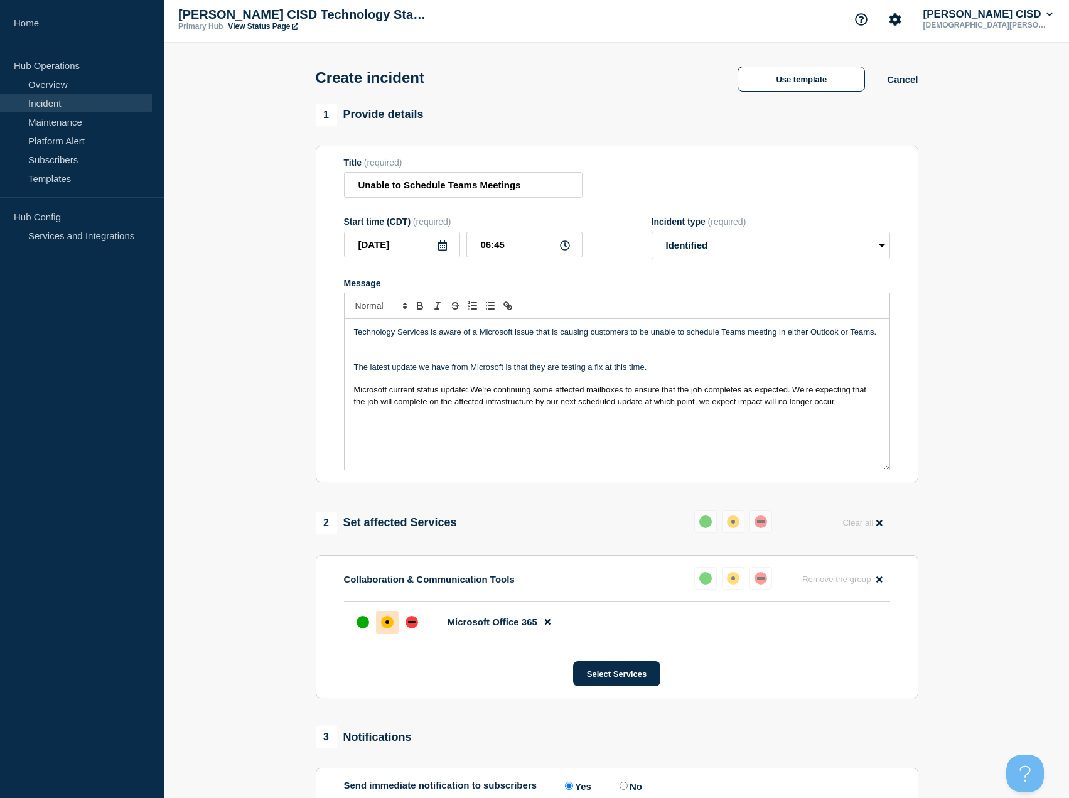
scroll to position [148, 0]
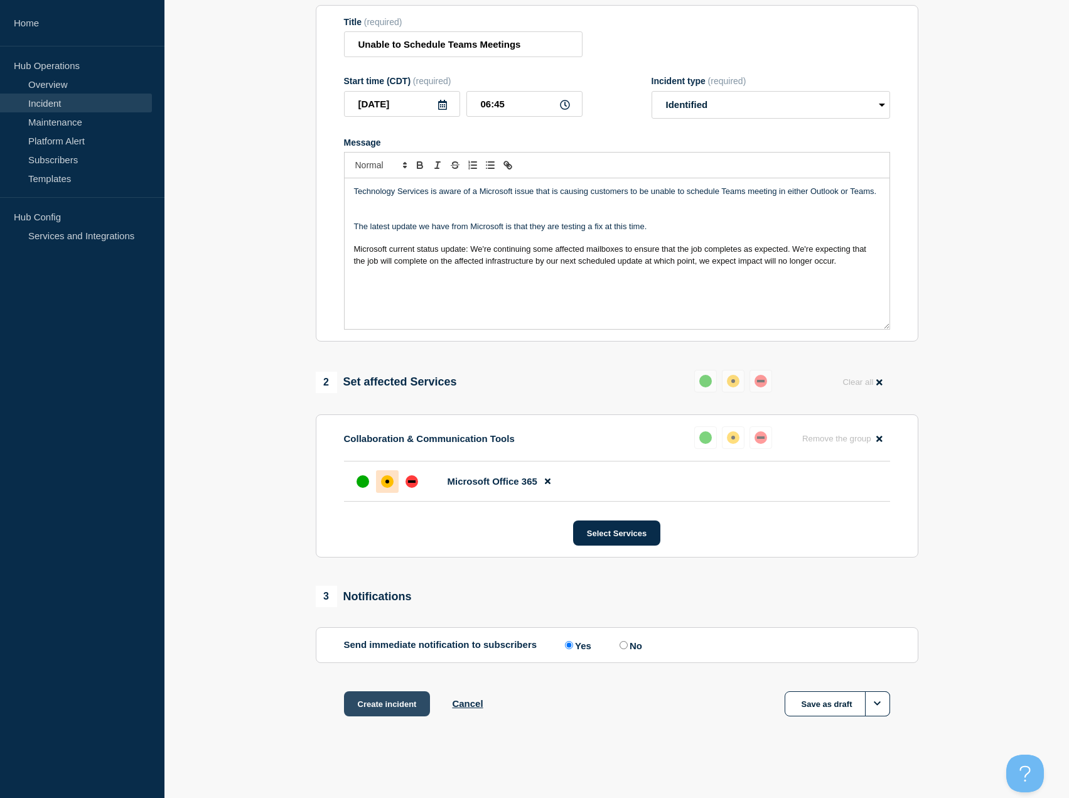
click at [397, 710] on button "Create incident" at bounding box center [387, 703] width 87 height 25
